Goal: Task Accomplishment & Management: Use online tool/utility

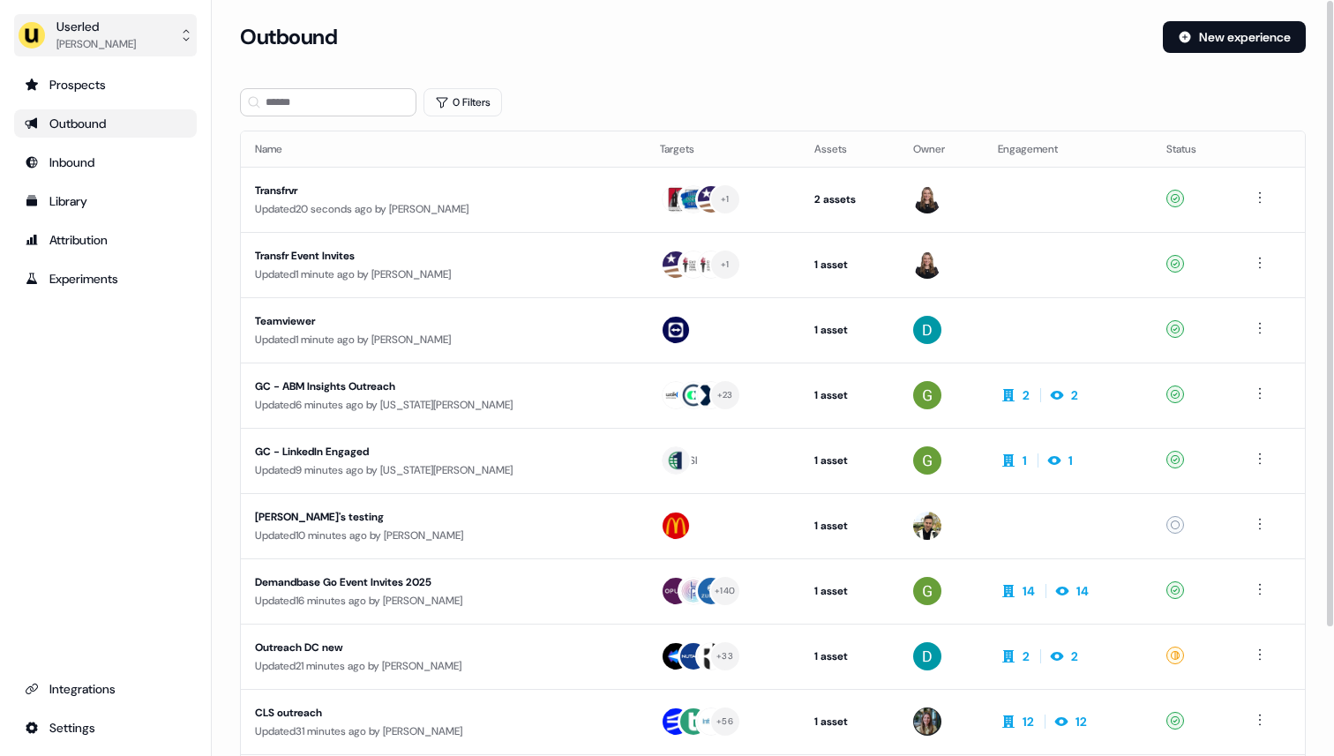
click at [75, 30] on div "Userled" at bounding box center [95, 27] width 79 height 18
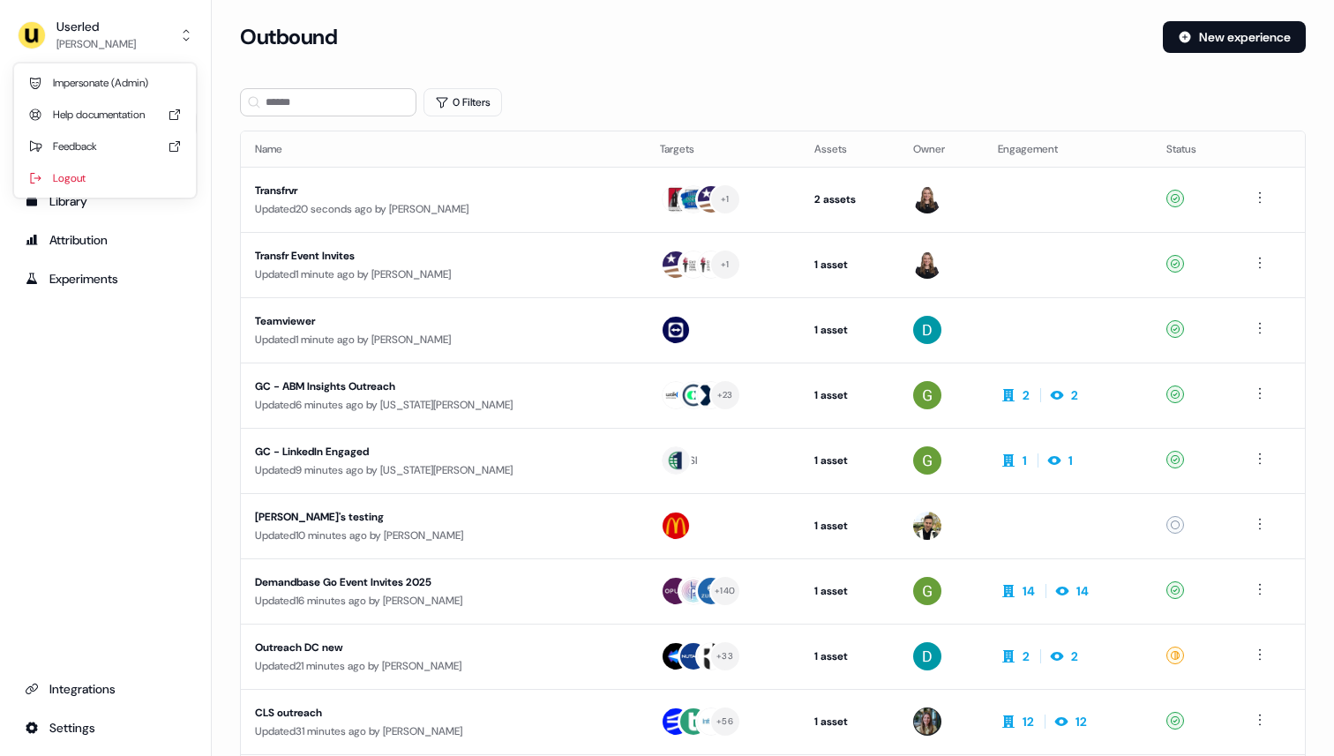
click at [84, 70] on div "Impersonate (Admin)" at bounding box center [105, 83] width 168 height 32
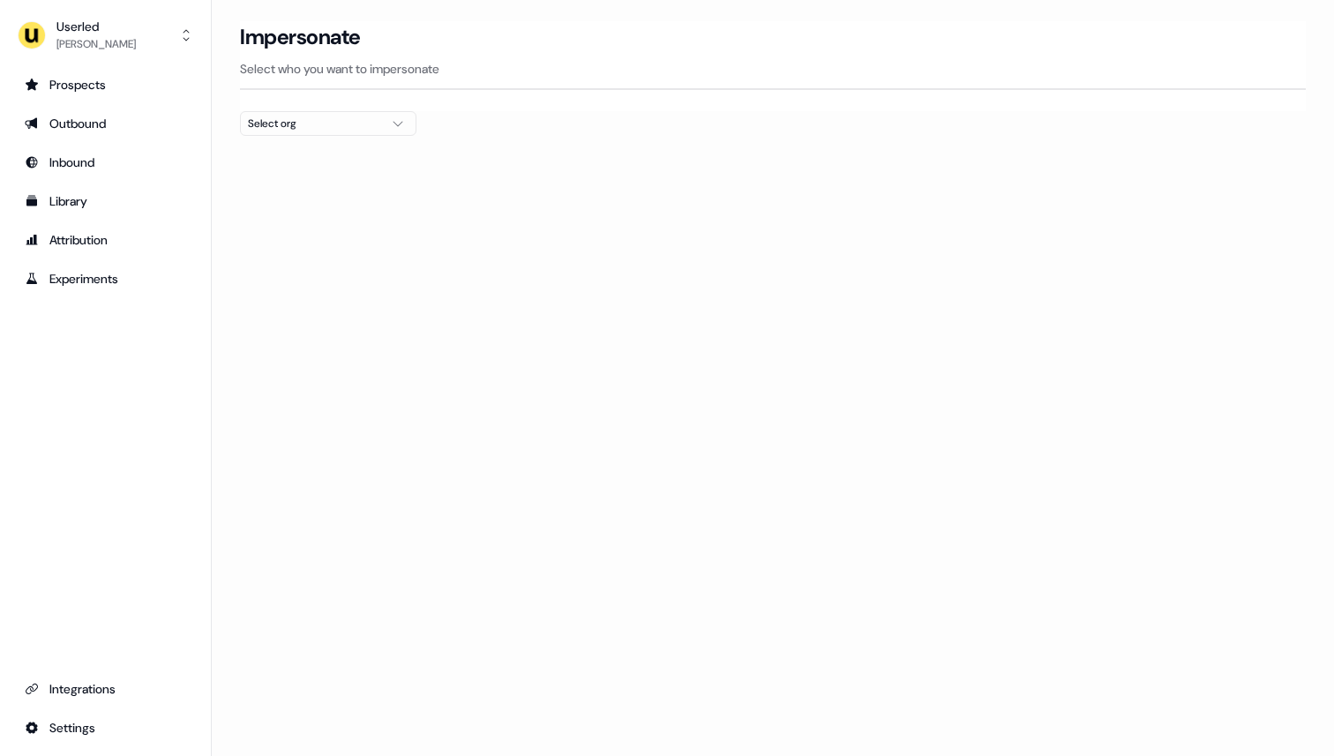
click at [277, 123] on div "Select org" at bounding box center [314, 124] width 132 height 18
type input "****"
click at [294, 183] on div "Omnea" at bounding box center [328, 187] width 175 height 28
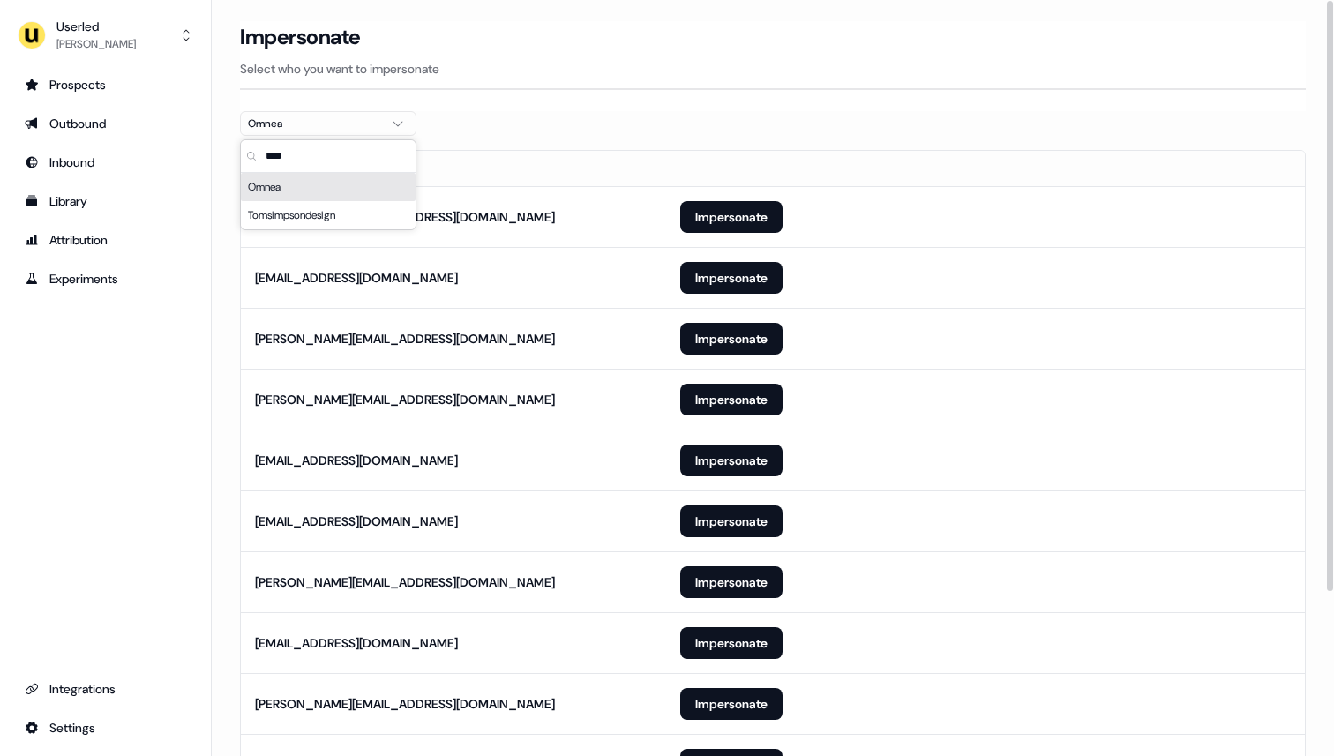
click at [675, 121] on section "Loading... Impersonate Select who you want to impersonate Omnea Email dalia.z@o…" at bounding box center [773, 494] width 1122 height 946
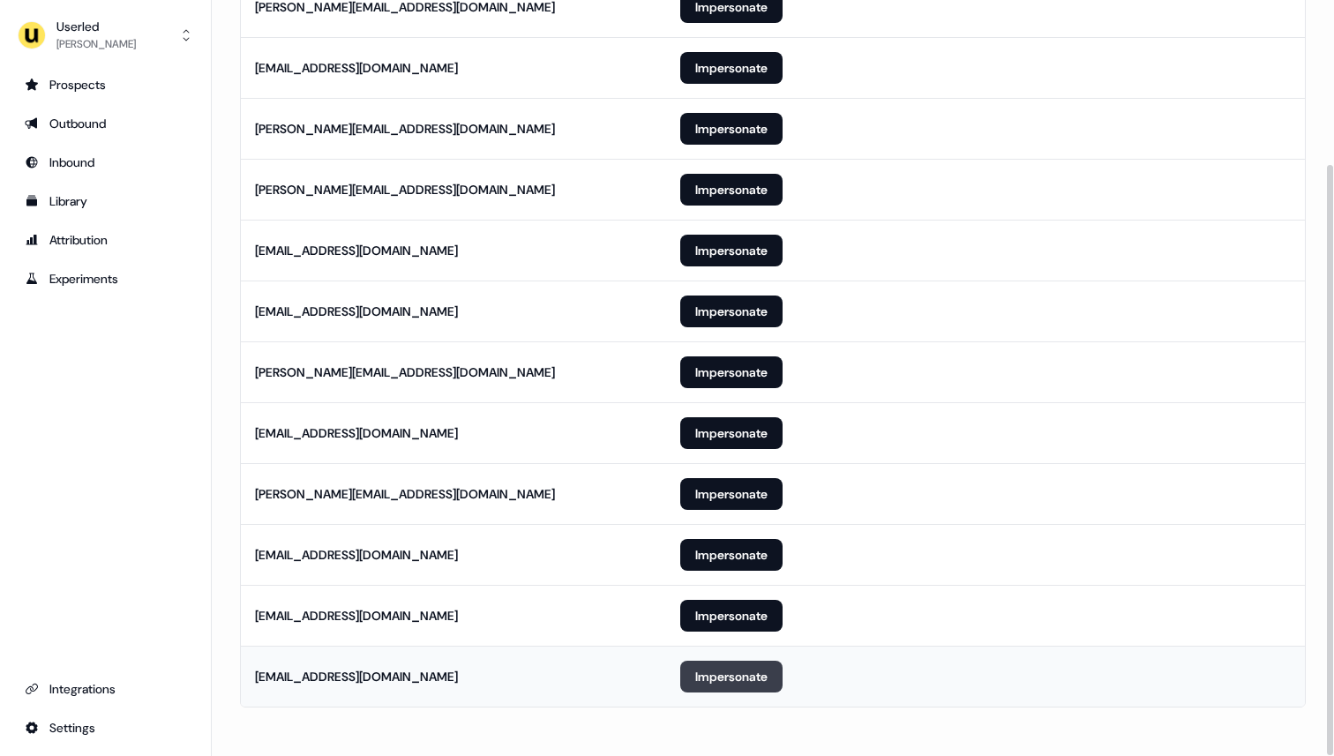
click at [721, 676] on button "Impersonate" at bounding box center [731, 677] width 102 height 32
